Goal: Check status: Check status

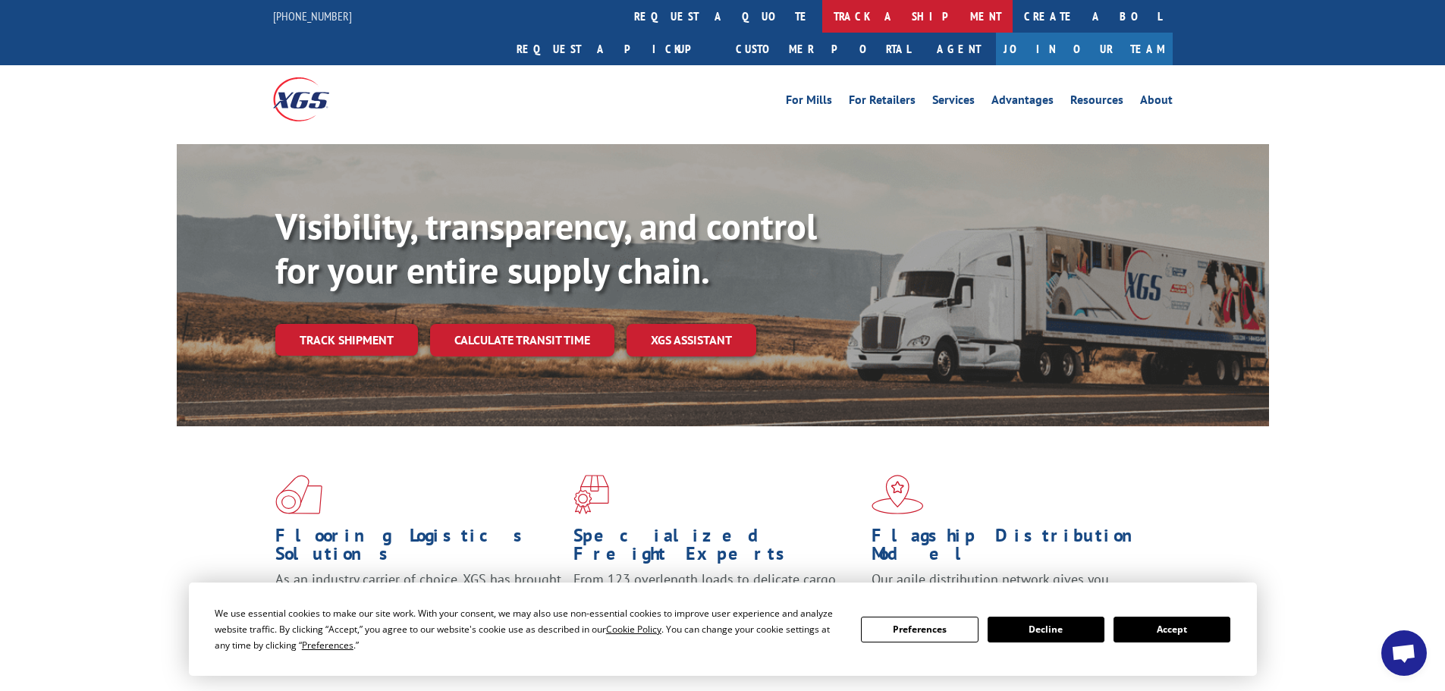
click at [822, 25] on link "track a shipment" at bounding box center [917, 16] width 190 height 33
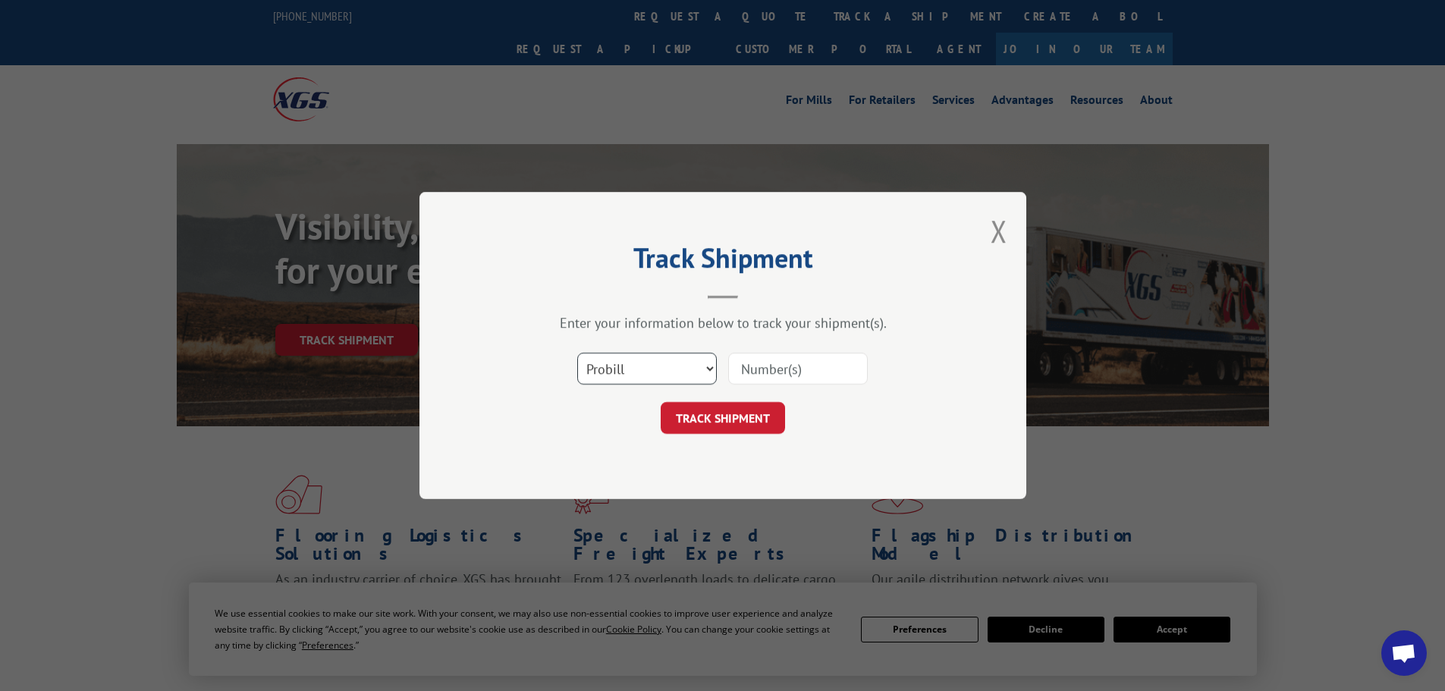
click at [622, 382] on select "Select category... Probill BOL PO" at bounding box center [647, 369] width 140 height 32
select select "po"
click at [577, 353] on select "Select category... Probill BOL PO" at bounding box center [647, 369] width 140 height 32
paste input "23502007"
click at [765, 368] on input "23502007" at bounding box center [798, 369] width 140 height 32
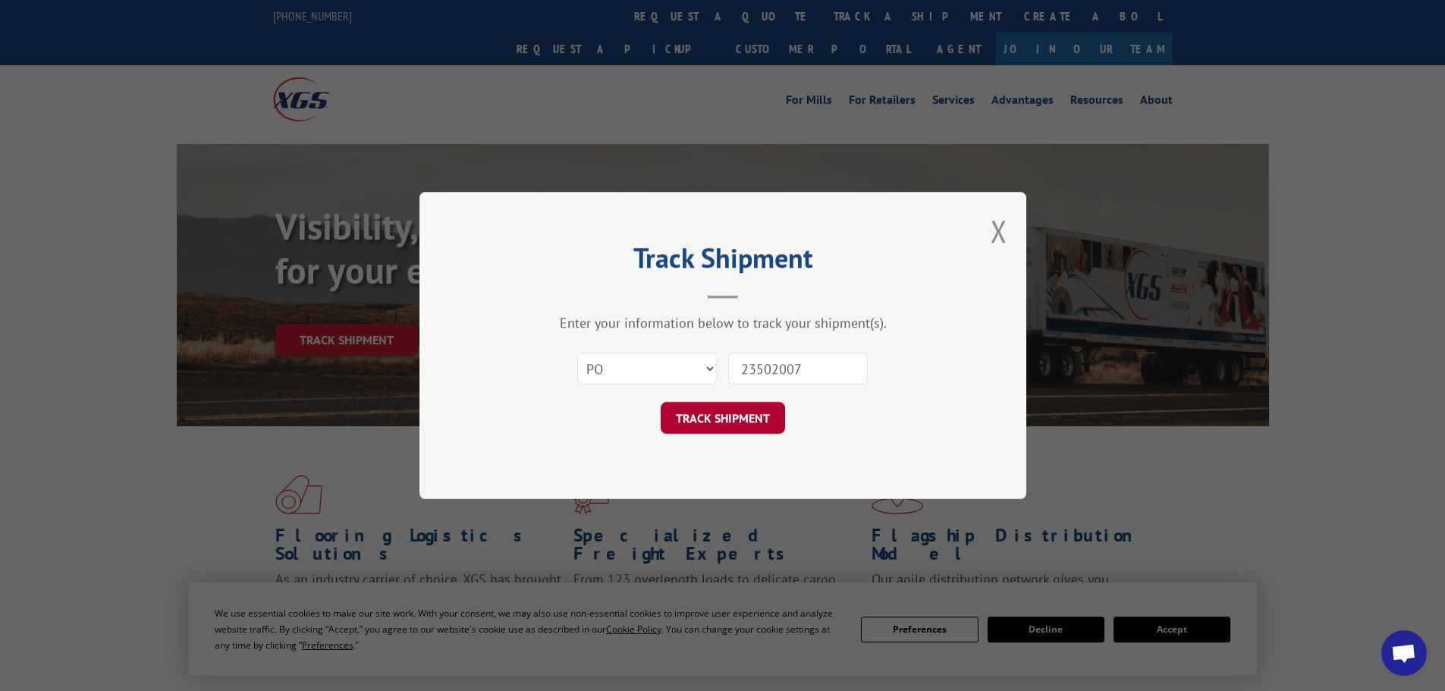
type input "23502007"
click at [735, 423] on button "TRACK SHIPMENT" at bounding box center [723, 418] width 124 height 32
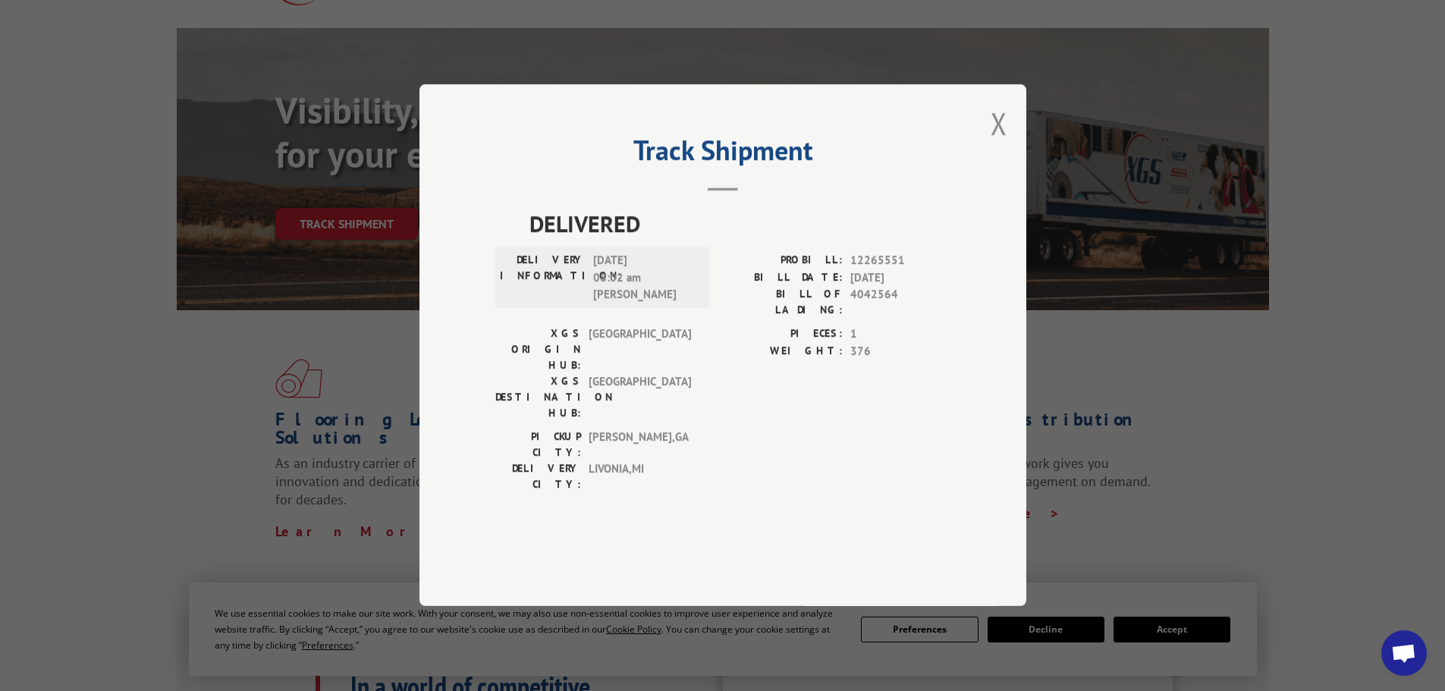
scroll to position [455, 0]
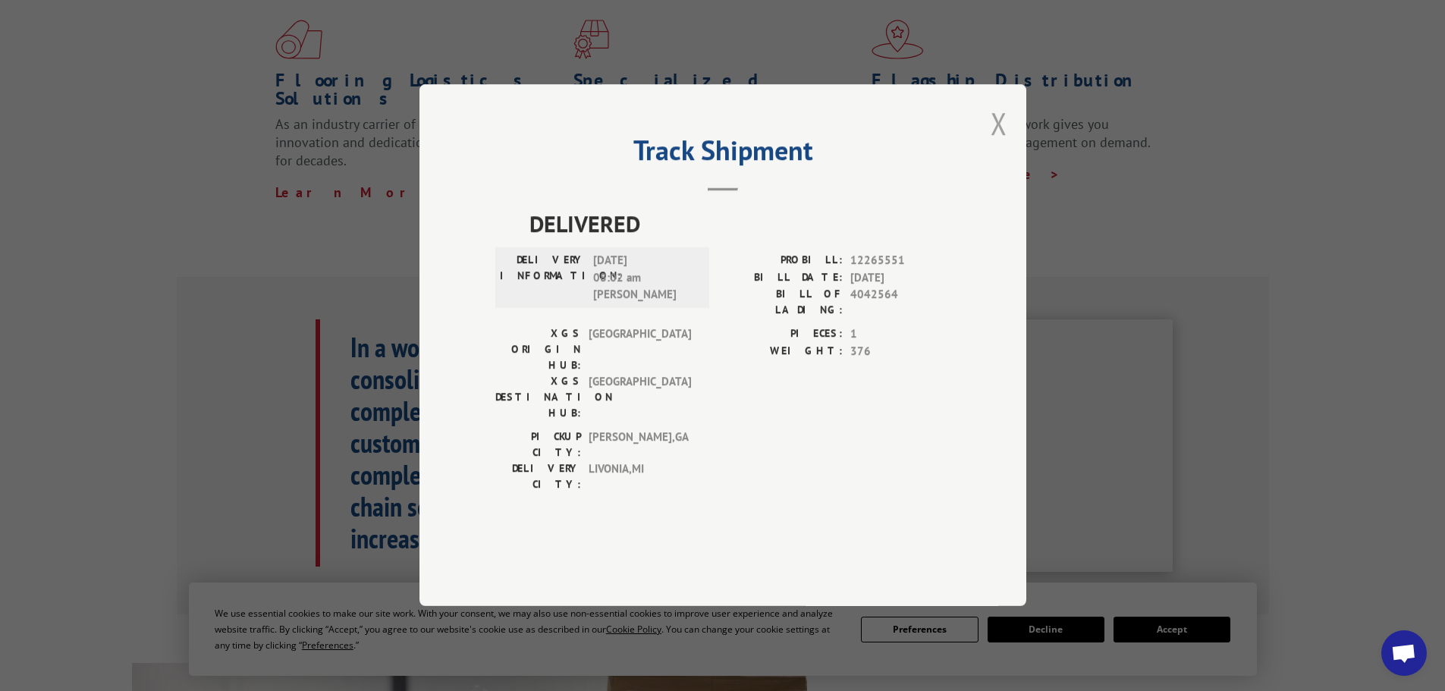
click at [1003, 143] on button "Close modal" at bounding box center [999, 123] width 17 height 40
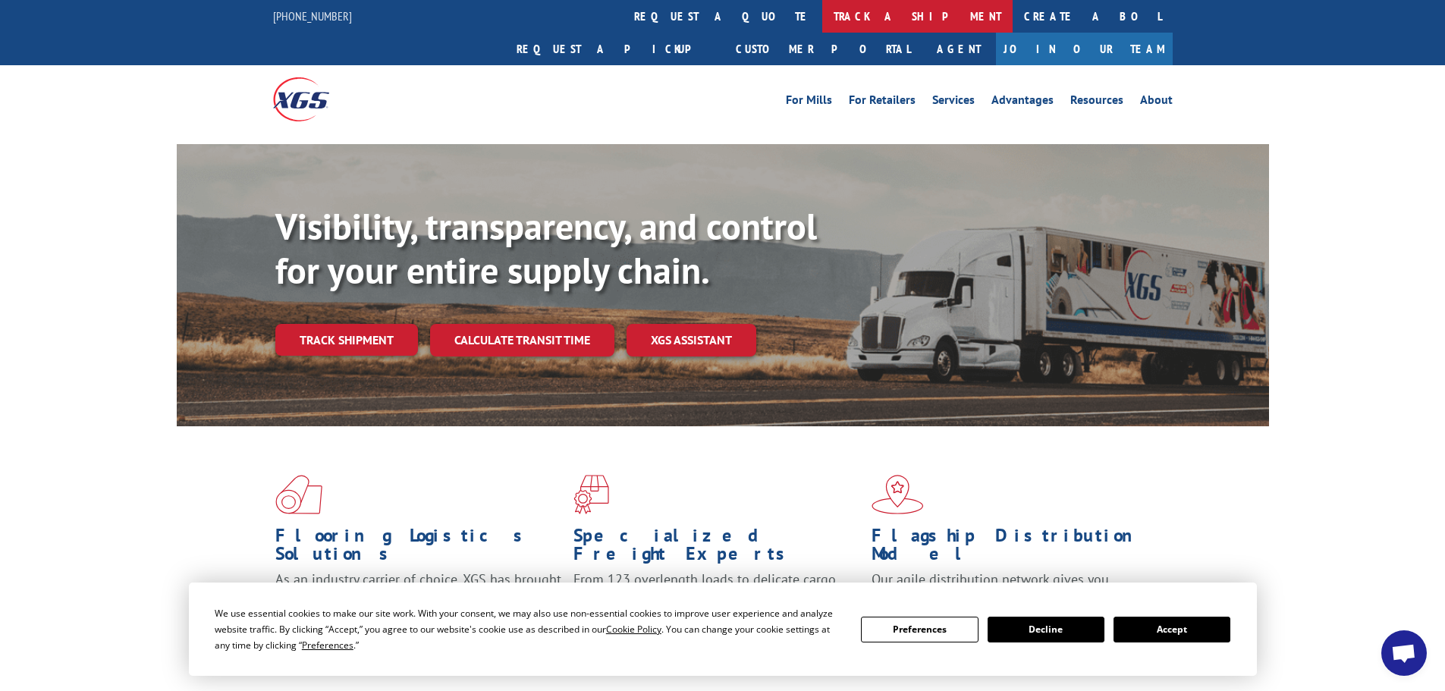
click at [822, 24] on link "track a shipment" at bounding box center [917, 16] width 190 height 33
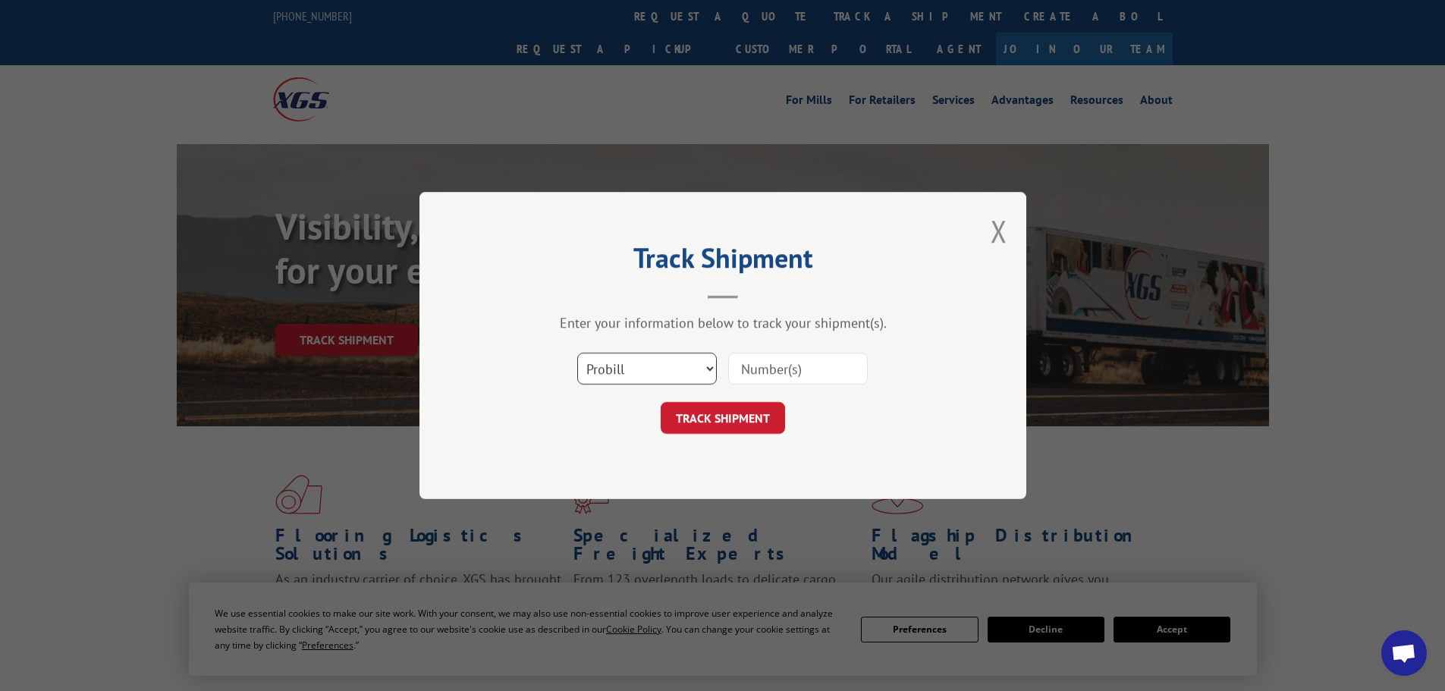
click at [672, 373] on select "Select category... Probill BOL PO" at bounding box center [647, 369] width 140 height 32
select select "po"
click at [577, 353] on select "Select category... Probill BOL PO" at bounding box center [647, 369] width 140 height 32
click at [774, 337] on div "Enter your information below to track your shipment(s). Select category... Prob…" at bounding box center [722, 374] width 455 height 120
click at [769, 353] on input at bounding box center [798, 369] width 140 height 32
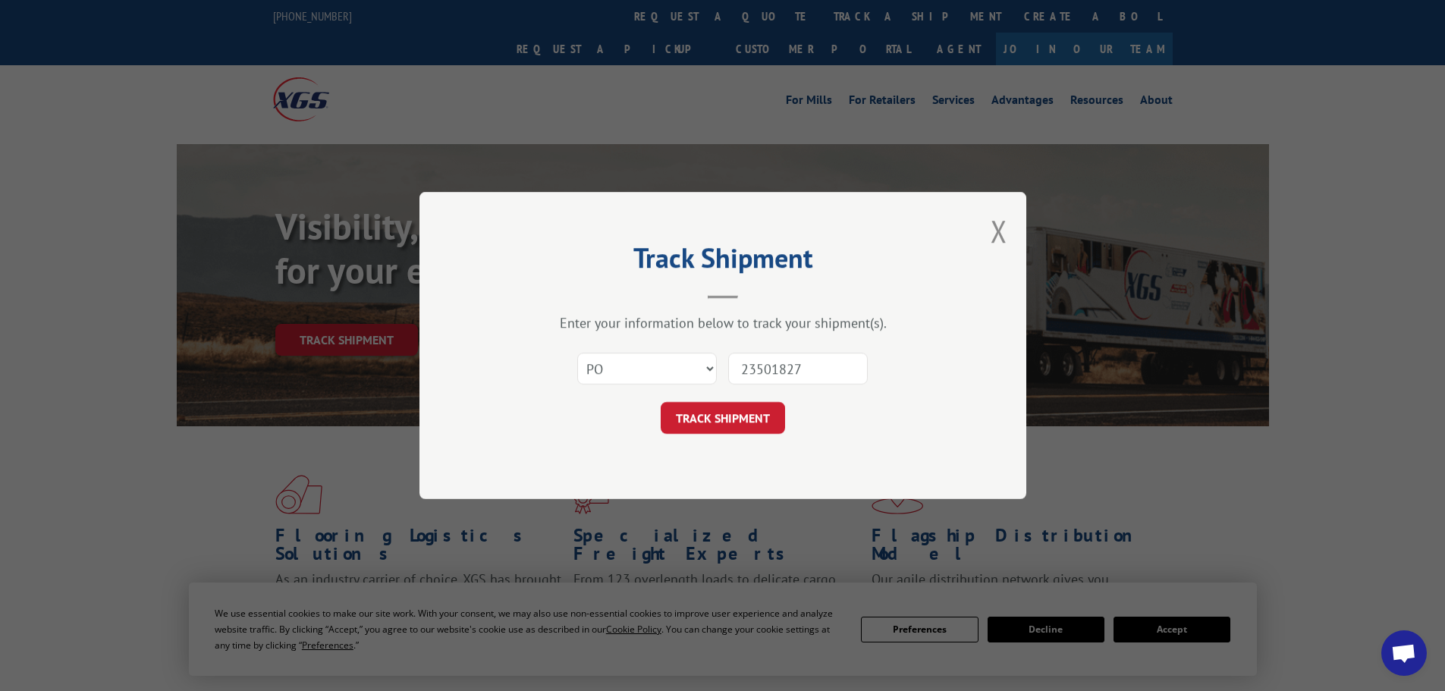
type input "23501827"
click at [661, 402] on button "TRACK SHIPMENT" at bounding box center [723, 418] width 124 height 32
